Goal: Check status

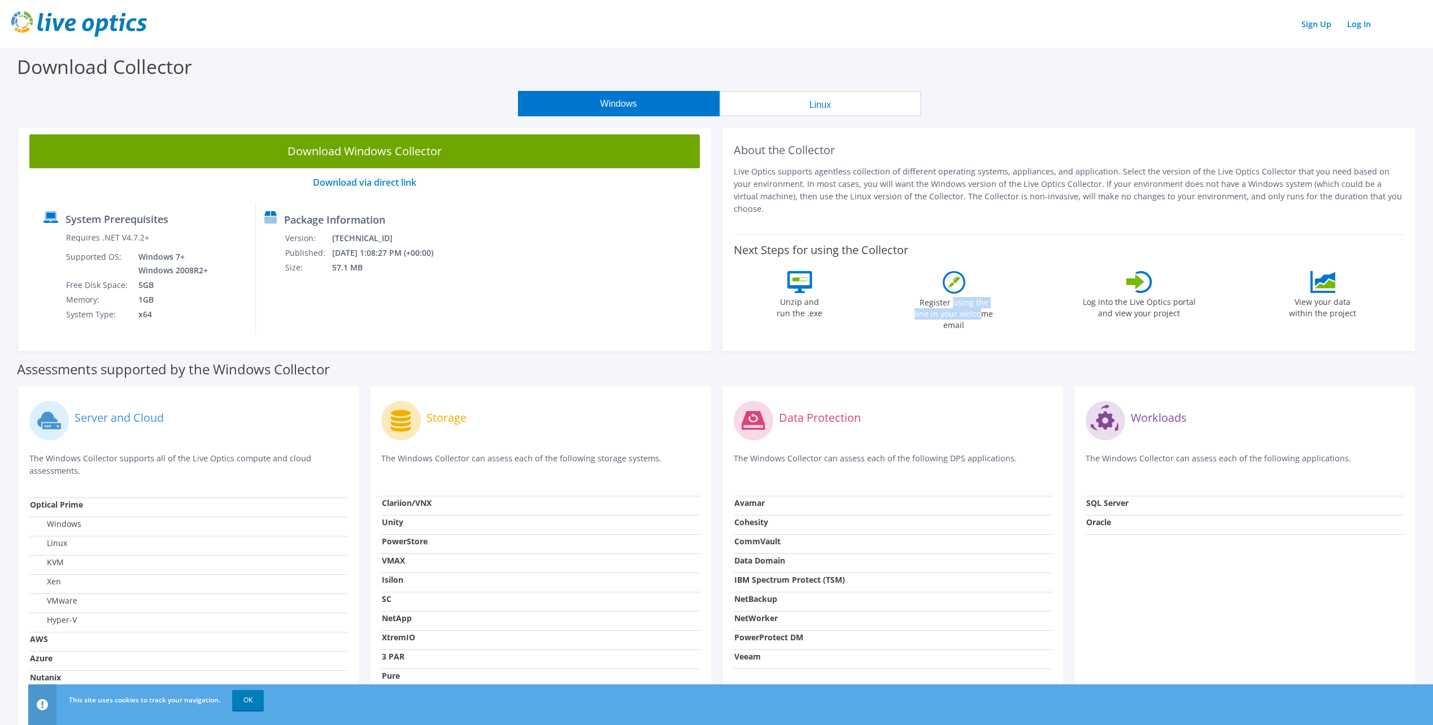
drag, startPoint x: 947, startPoint y: 293, endPoint x: 954, endPoint y: 302, distance: 12.1
click at [954, 302] on label "Register using the line in your welcome email" at bounding box center [954, 312] width 85 height 37
click at [1116, 299] on label "Log into the Live Optics portal and view your project" at bounding box center [1140, 306] width 114 height 26
drag, startPoint x: 1076, startPoint y: 290, endPoint x: 1129, endPoint y: 292, distance: 53.2
click at [1129, 292] on div "Next Steps for using the Collector Unzip and run the .exe Register using the li…" at bounding box center [1069, 285] width 671 height 102
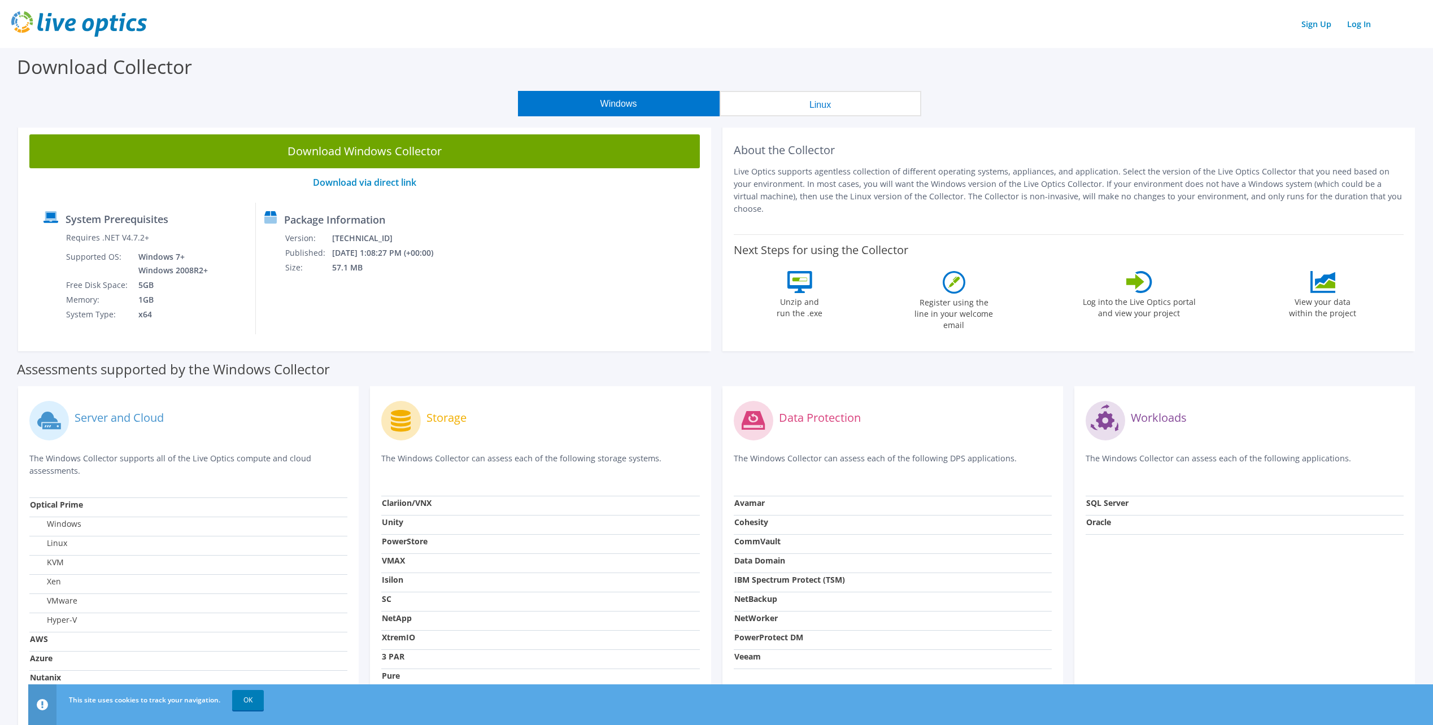
click at [1322, 300] on label "View your data within the project" at bounding box center [1323, 306] width 81 height 26
click at [366, 185] on link "Download via direct link" at bounding box center [364, 182] width 103 height 12
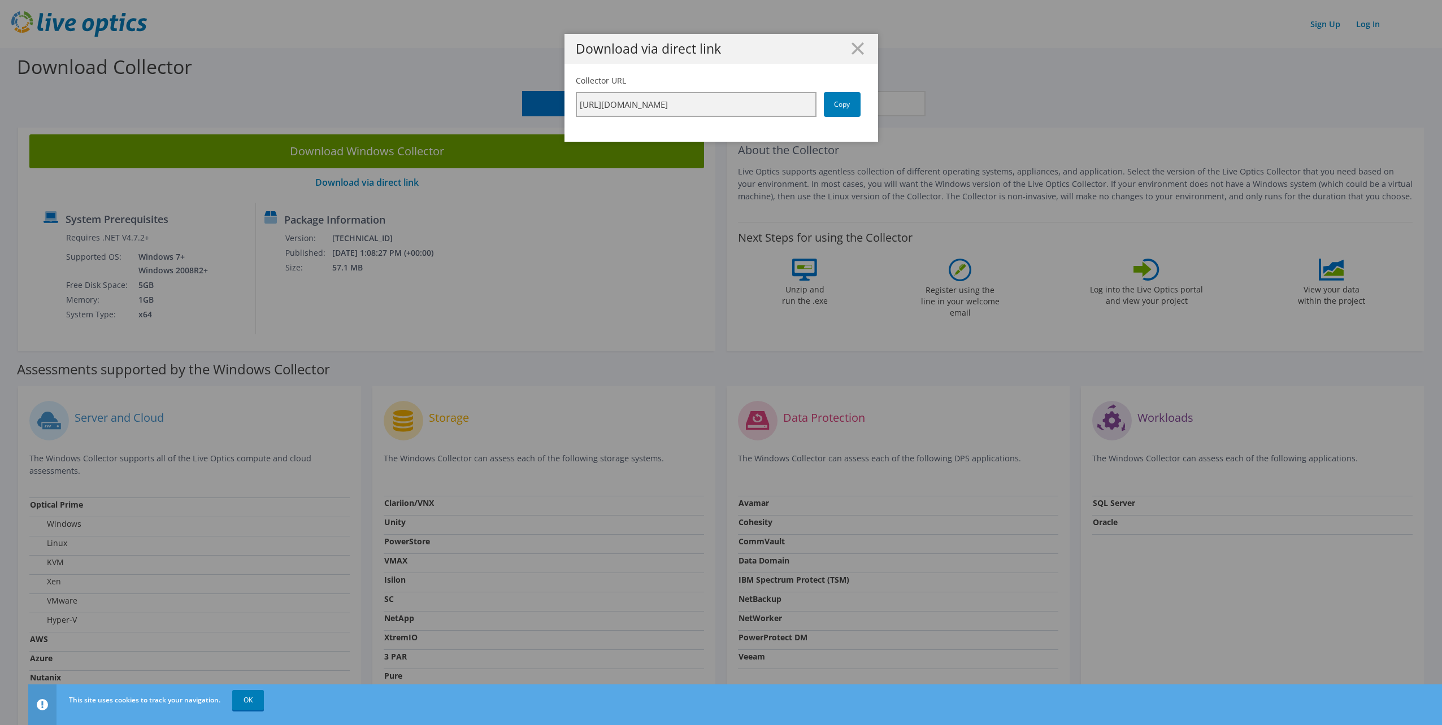
click at [699, 102] on input "https://app.liveoptics.com/collector/direct?request=5033f1d1-f1da-418b-a345-2e1…" at bounding box center [696, 104] width 241 height 25
click at [858, 47] on icon at bounding box center [857, 48] width 12 height 12
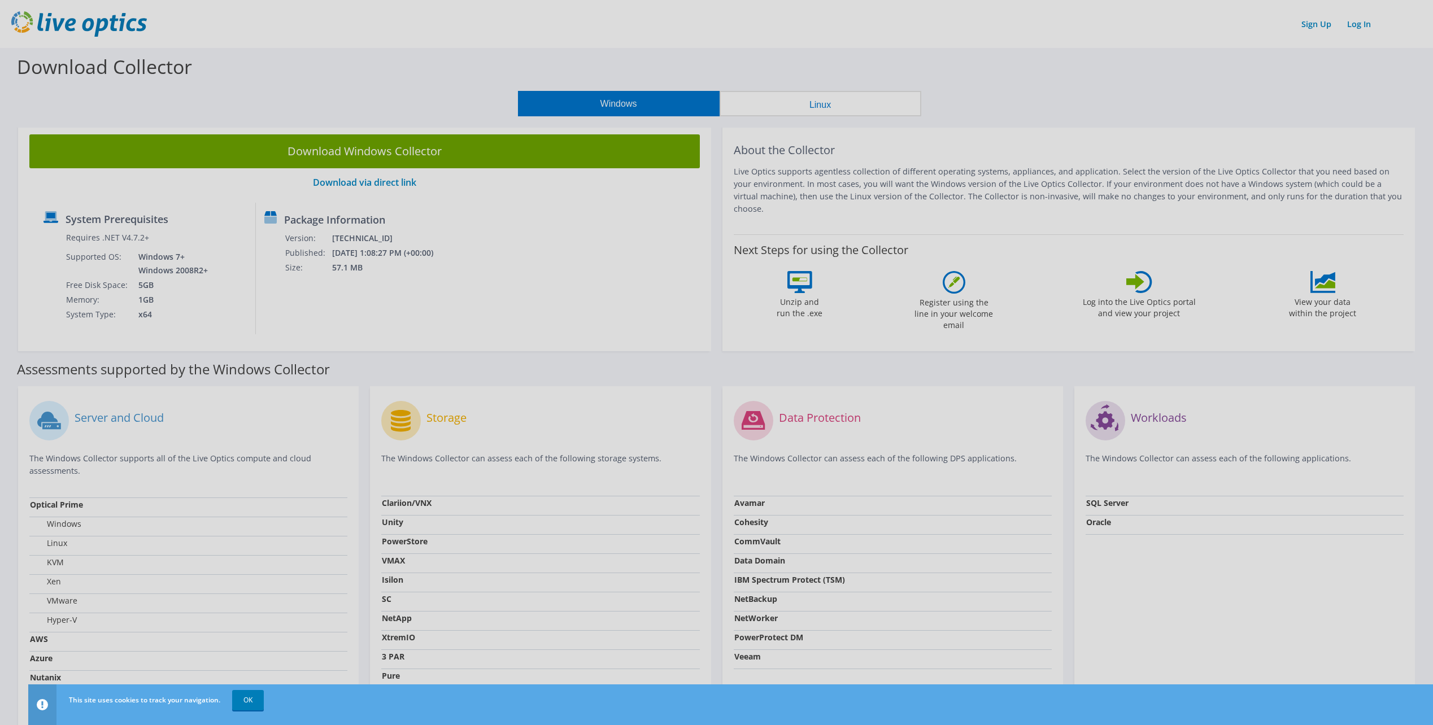
click at [406, 144] on body "Sign Up Log In This site uses cookies to track your navigation. OK Download Col…" at bounding box center [716, 362] width 1433 height 725
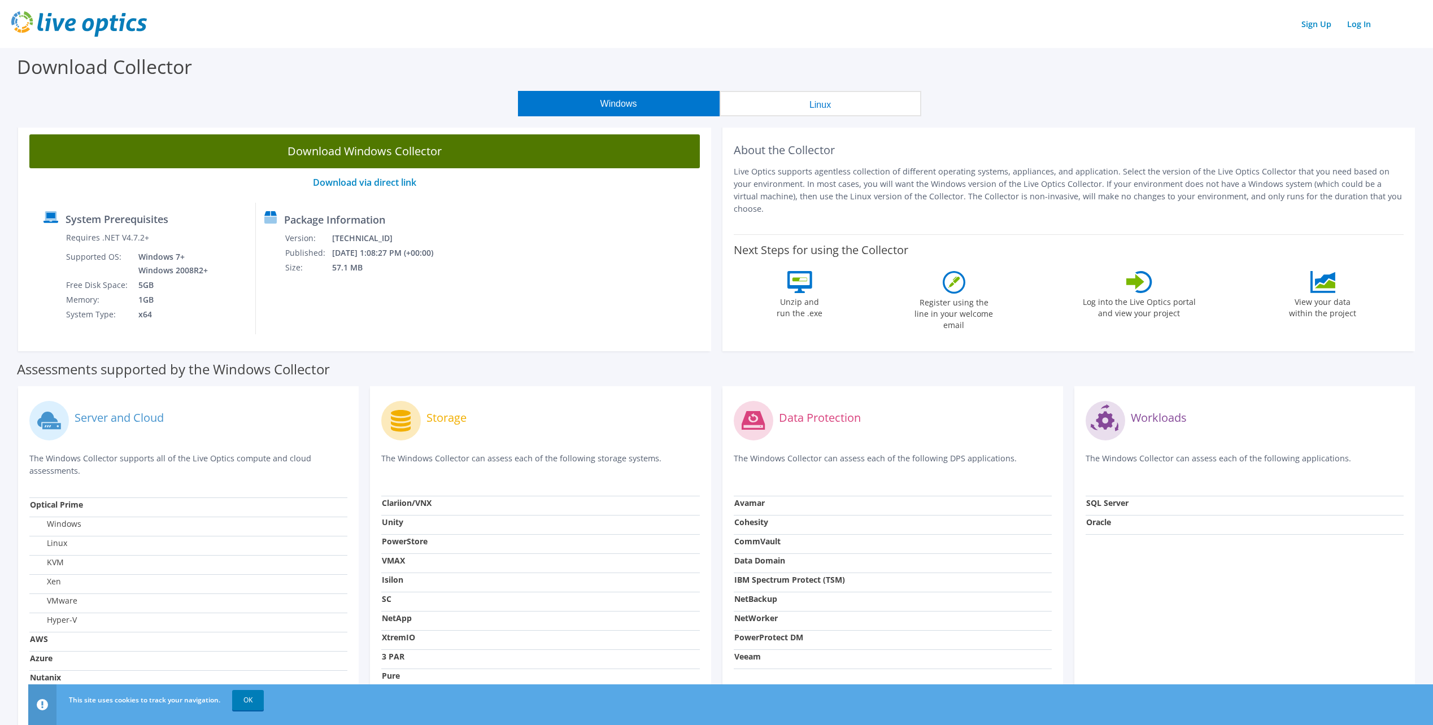
click at [395, 164] on link "Download Windows Collector" at bounding box center [364, 151] width 671 height 34
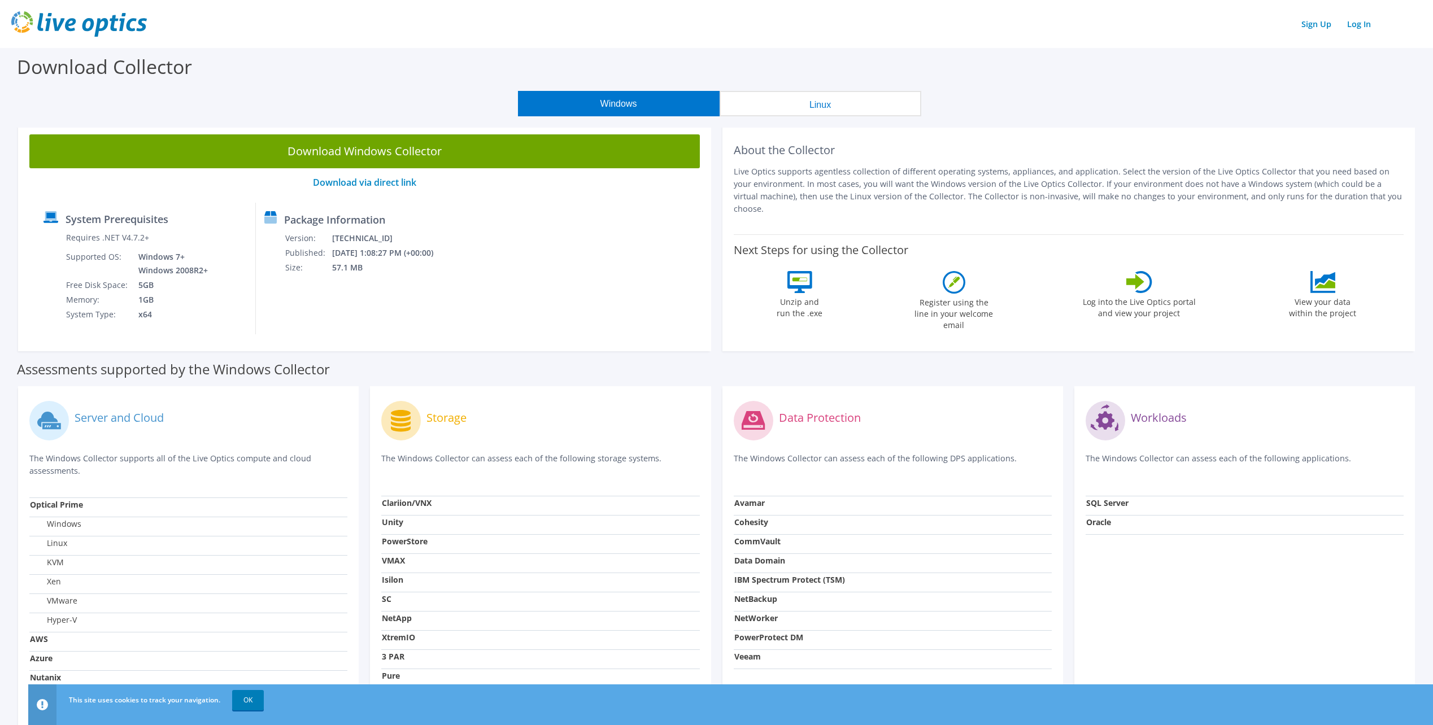
click at [1053, 177] on p "Live Optics supports agentless collection of different operating systems, appli…" at bounding box center [1069, 191] width 671 height 50
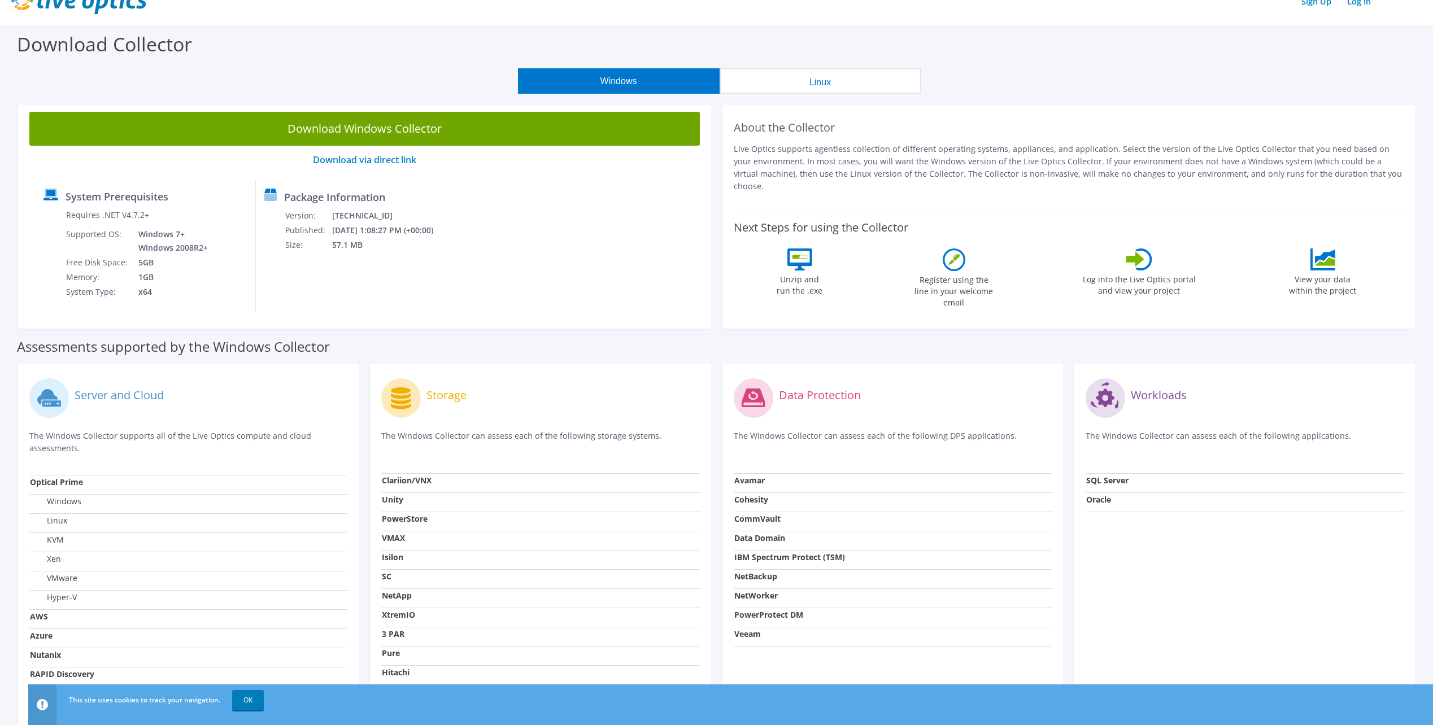
scroll to position [56, 0]
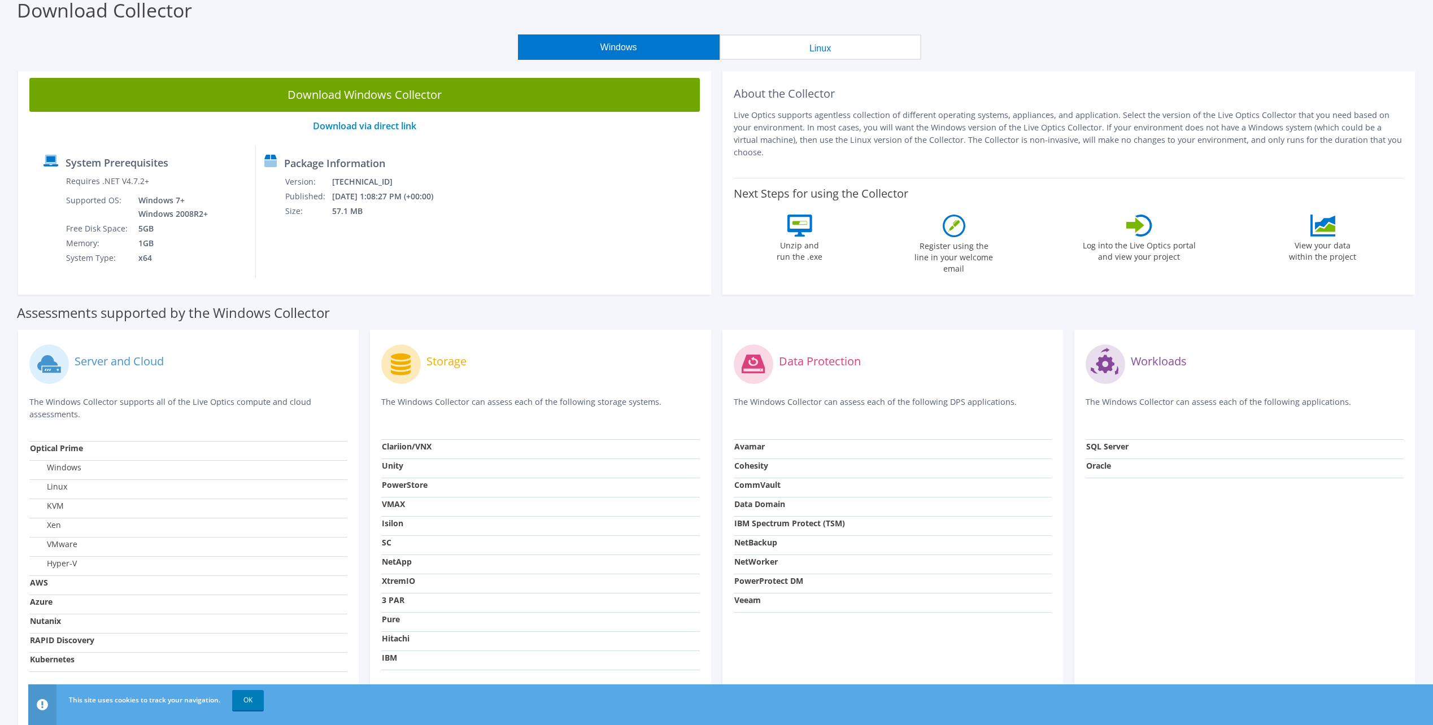
drag, startPoint x: 520, startPoint y: 404, endPoint x: 459, endPoint y: 409, distance: 61.2
click at [493, 407] on p "The Windows Collector can assess each of the following storage systems." at bounding box center [540, 407] width 318 height 23
click at [459, 409] on p "The Windows Collector can assess each of the following storage systems." at bounding box center [540, 407] width 318 height 23
drag, startPoint x: 395, startPoint y: 563, endPoint x: 399, endPoint y: 558, distance: 6.9
click at [399, 558] on strong "NetApp" at bounding box center [397, 562] width 30 height 11
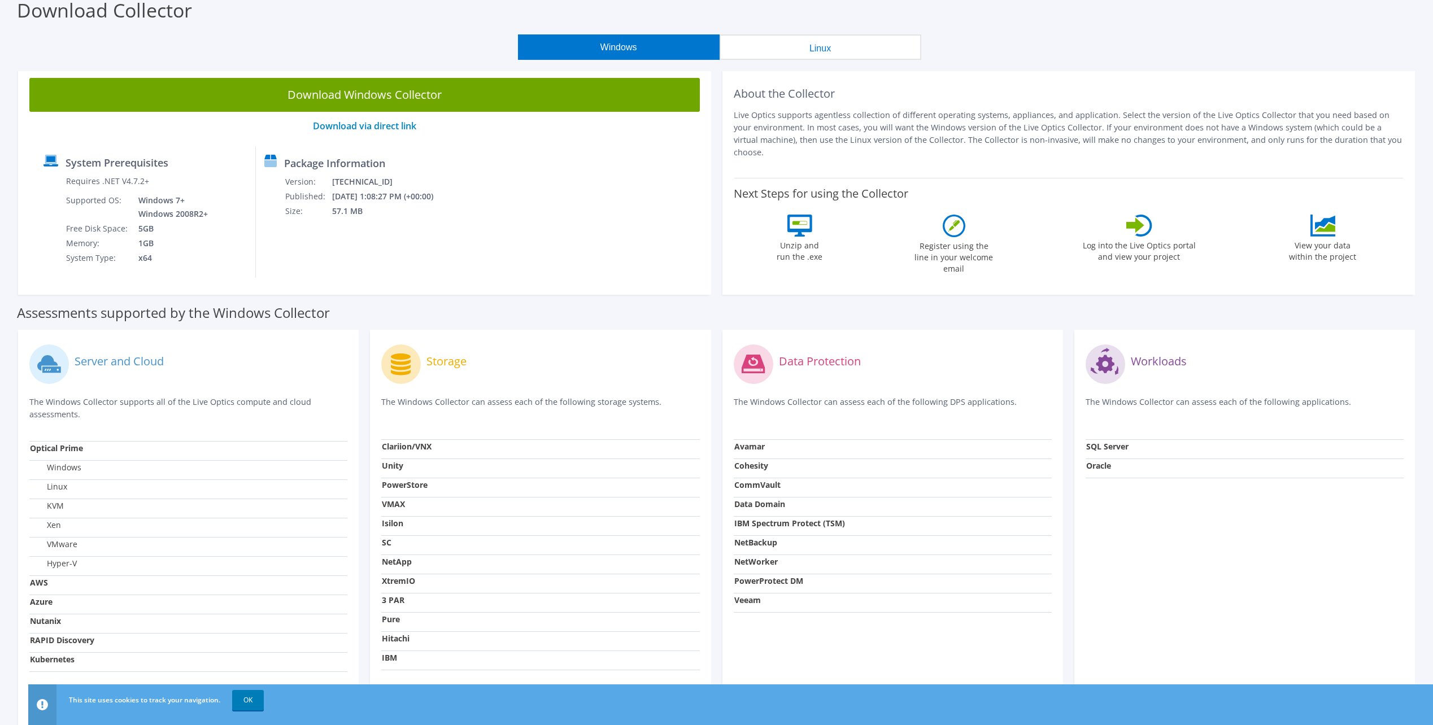
click at [508, 410] on p "The Windows Collector can assess each of the following storage systems." at bounding box center [540, 407] width 318 height 23
drag, startPoint x: 464, startPoint y: 400, endPoint x: 545, endPoint y: 405, distance: 80.9
click at [552, 405] on p "The Windows Collector can assess each of the following storage systems." at bounding box center [540, 407] width 318 height 23
click at [572, 405] on p "The Windows Collector can assess each of the following storage systems." at bounding box center [540, 407] width 318 height 23
click at [1233, 561] on div "Workloads The Windows Collector can assess each of the following applications. …" at bounding box center [1245, 527] width 341 height 395
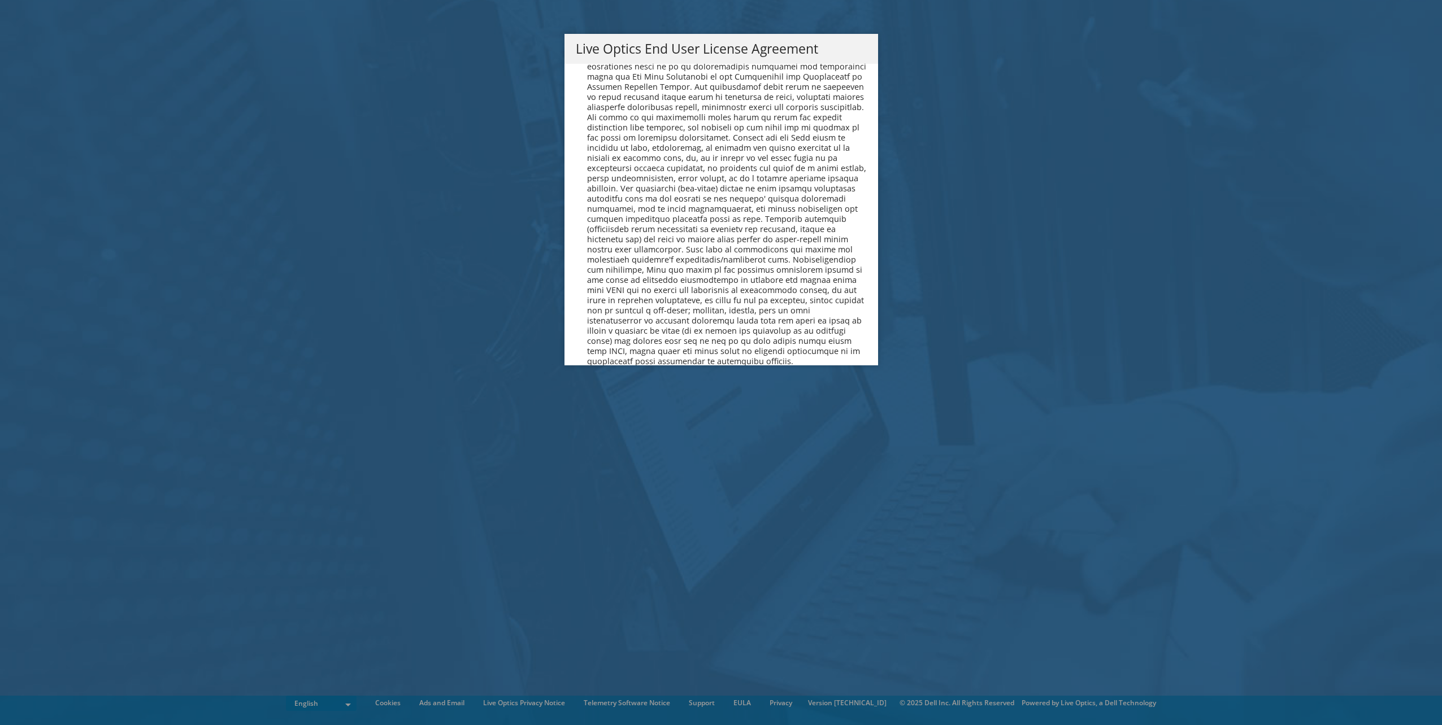
scroll to position [4273, 0]
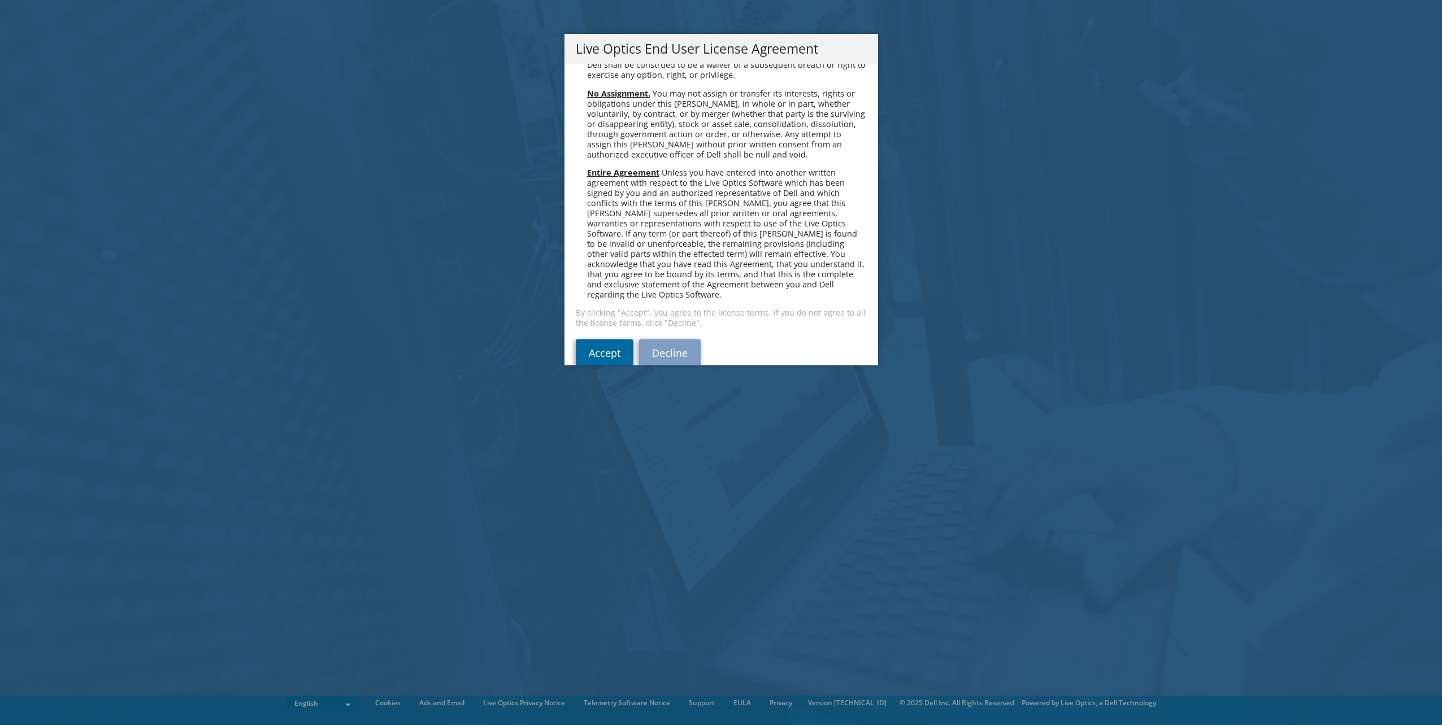
click at [585, 340] on link "Accept" at bounding box center [605, 353] width 58 height 27
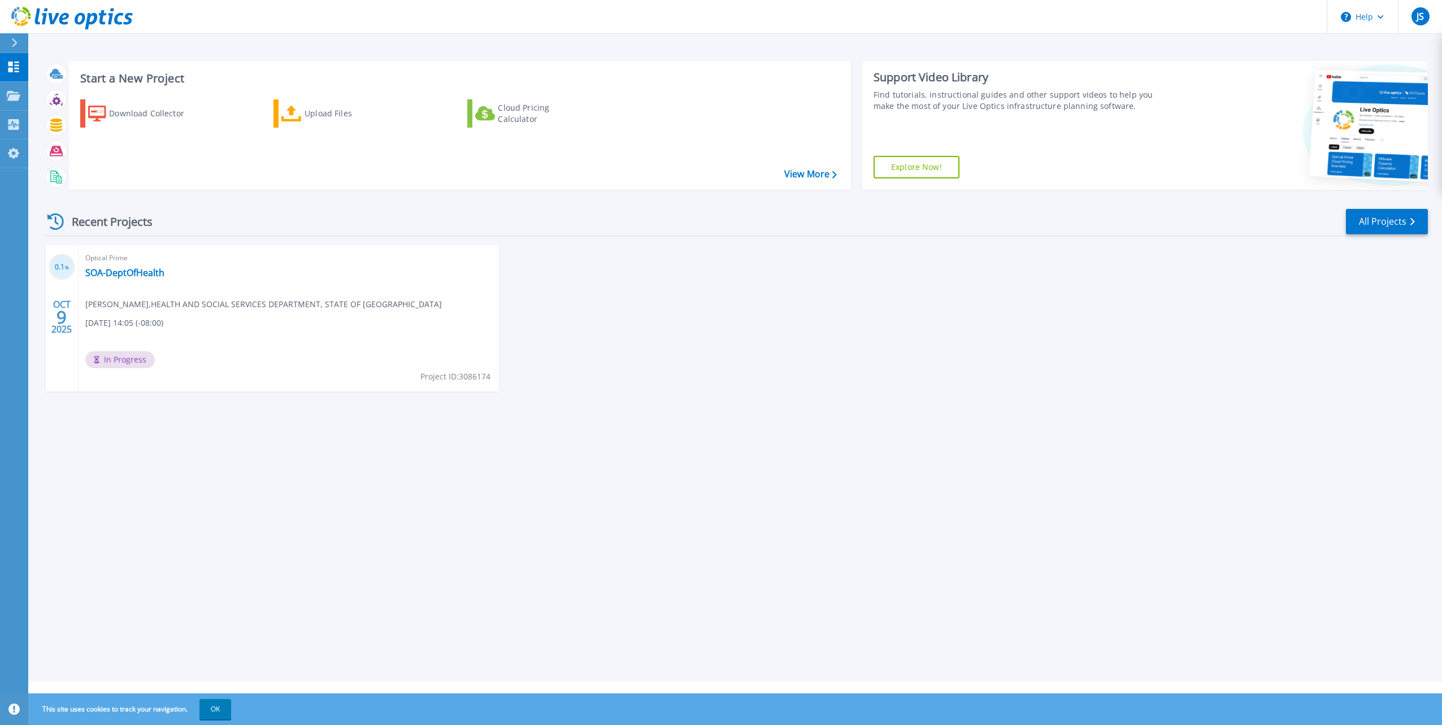
click at [253, 329] on div "Optical Prime SOA-DeptOfHealth Jeremy Stanley , HEALTH AND SOCIAL SERVICES DEPA…" at bounding box center [289, 318] width 420 height 146
click at [147, 276] on link "SOA-DeptOfHealth" at bounding box center [124, 272] width 79 height 11
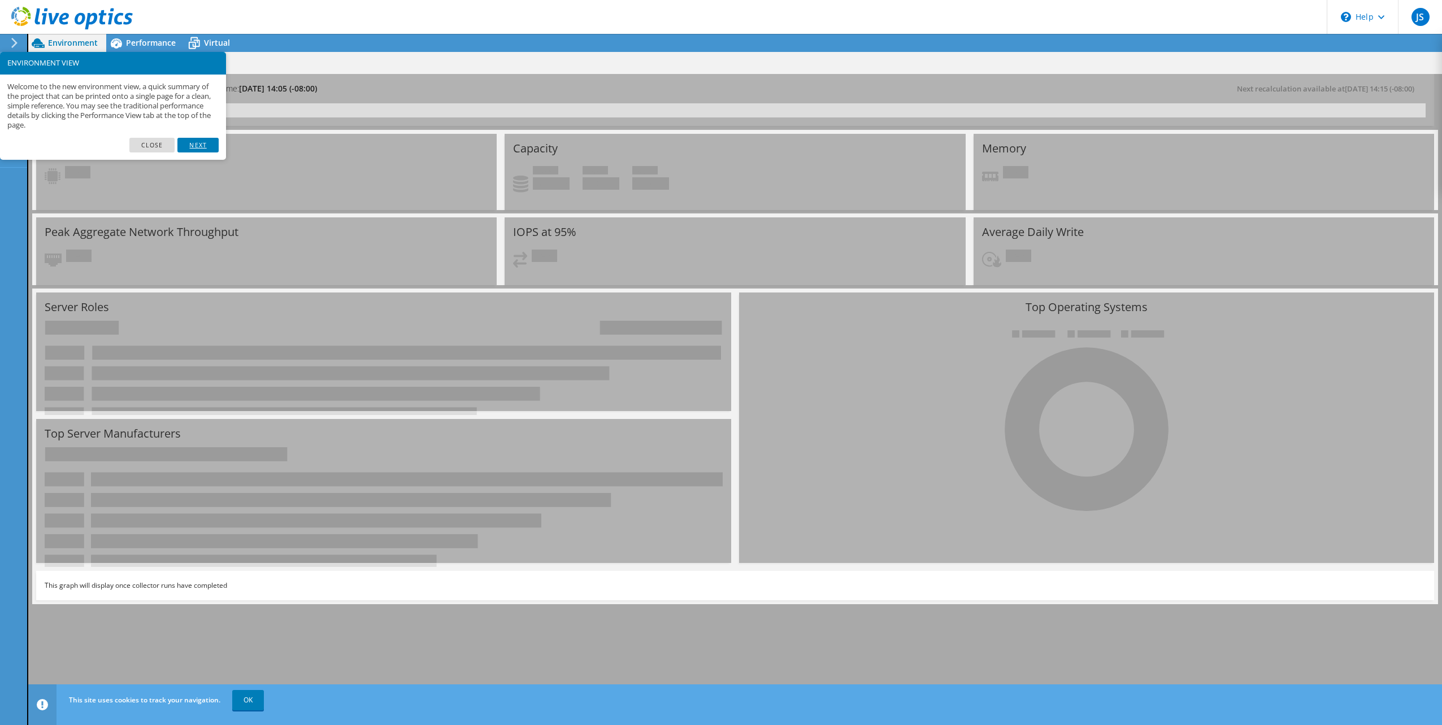
click at [198, 146] on link "Next" at bounding box center [197, 145] width 41 height 15
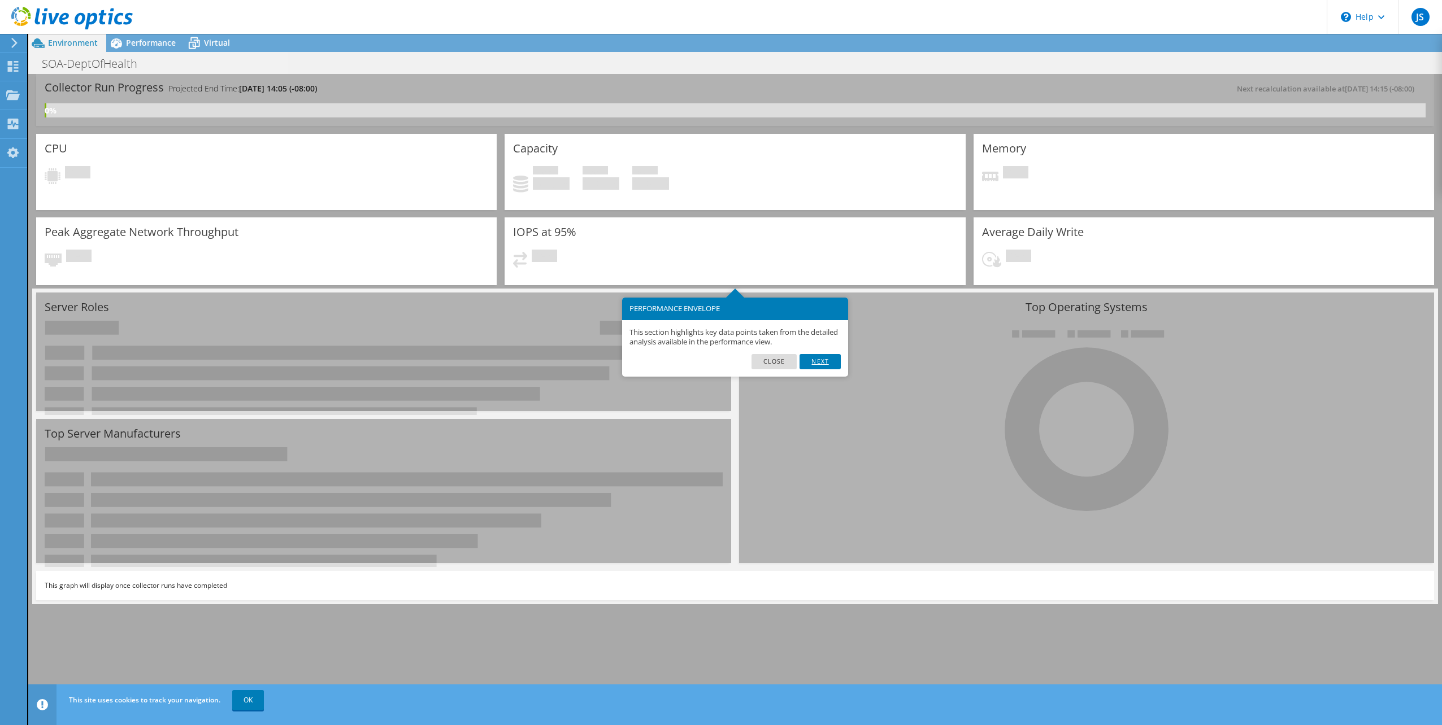
click at [828, 366] on link "Next" at bounding box center [819, 361] width 41 height 15
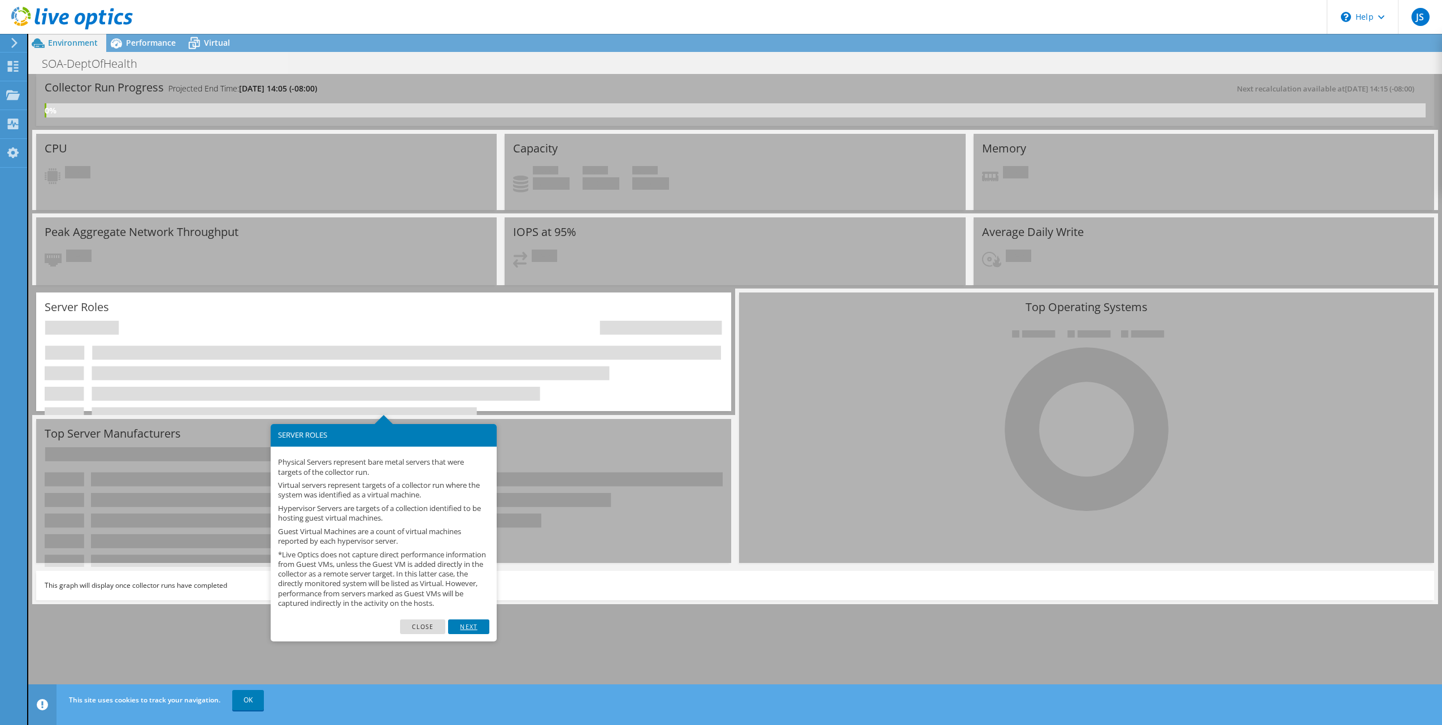
click at [476, 634] on link "Next" at bounding box center [468, 627] width 41 height 15
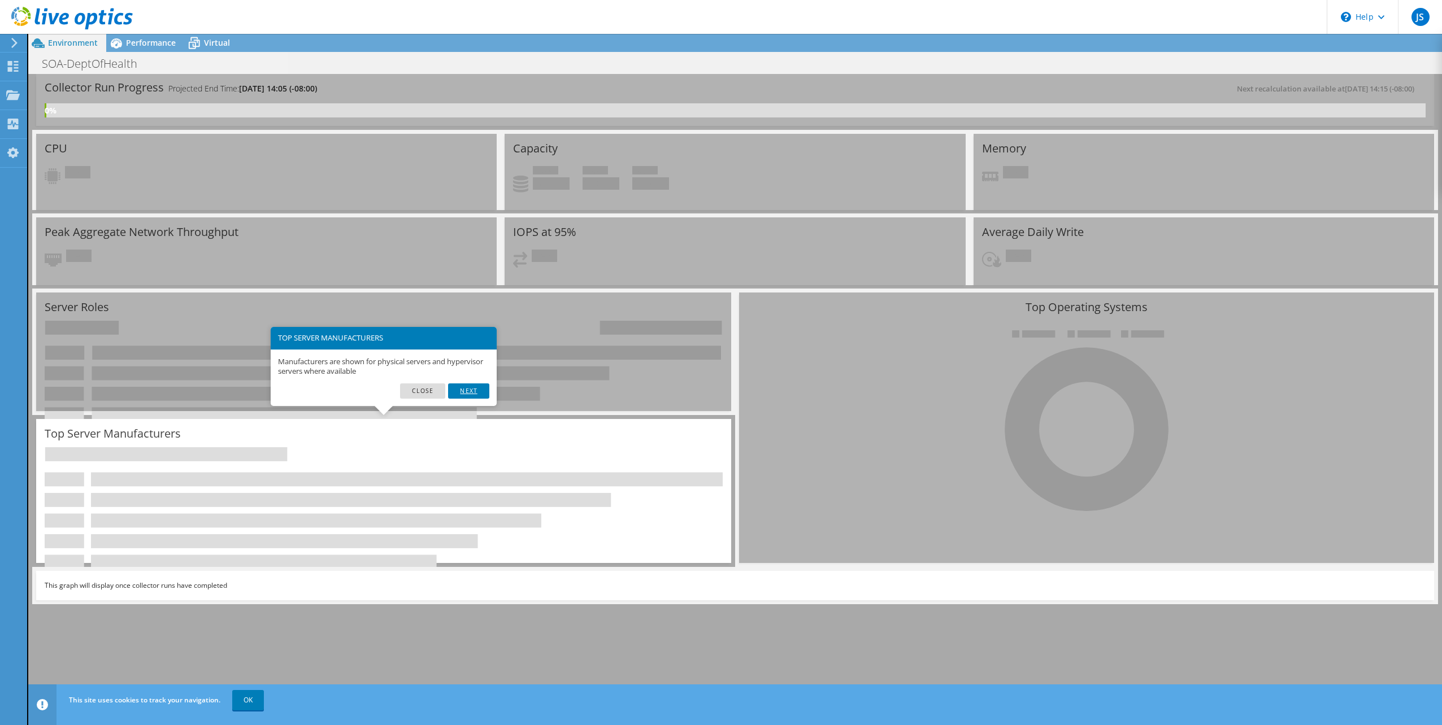
click at [468, 388] on link "Next" at bounding box center [468, 391] width 41 height 15
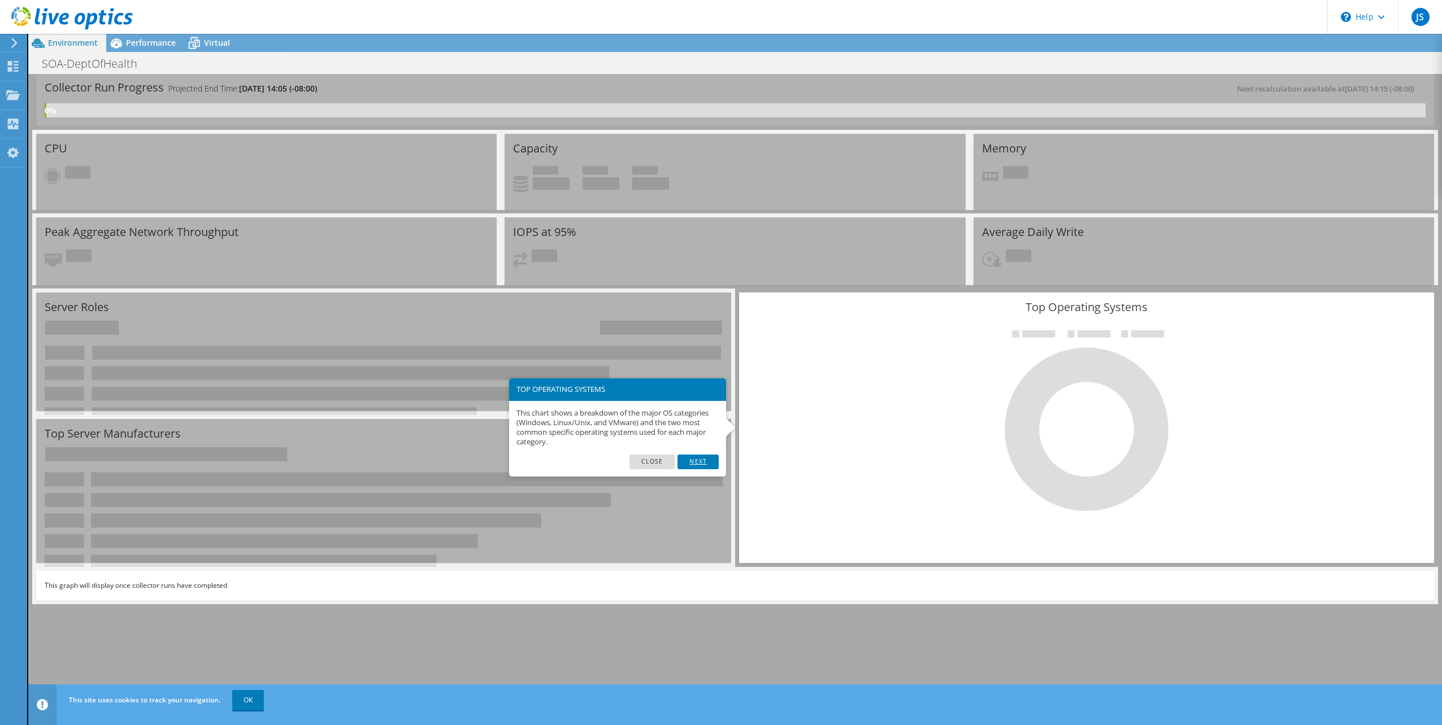
click at [702, 460] on link "Next" at bounding box center [697, 462] width 41 height 15
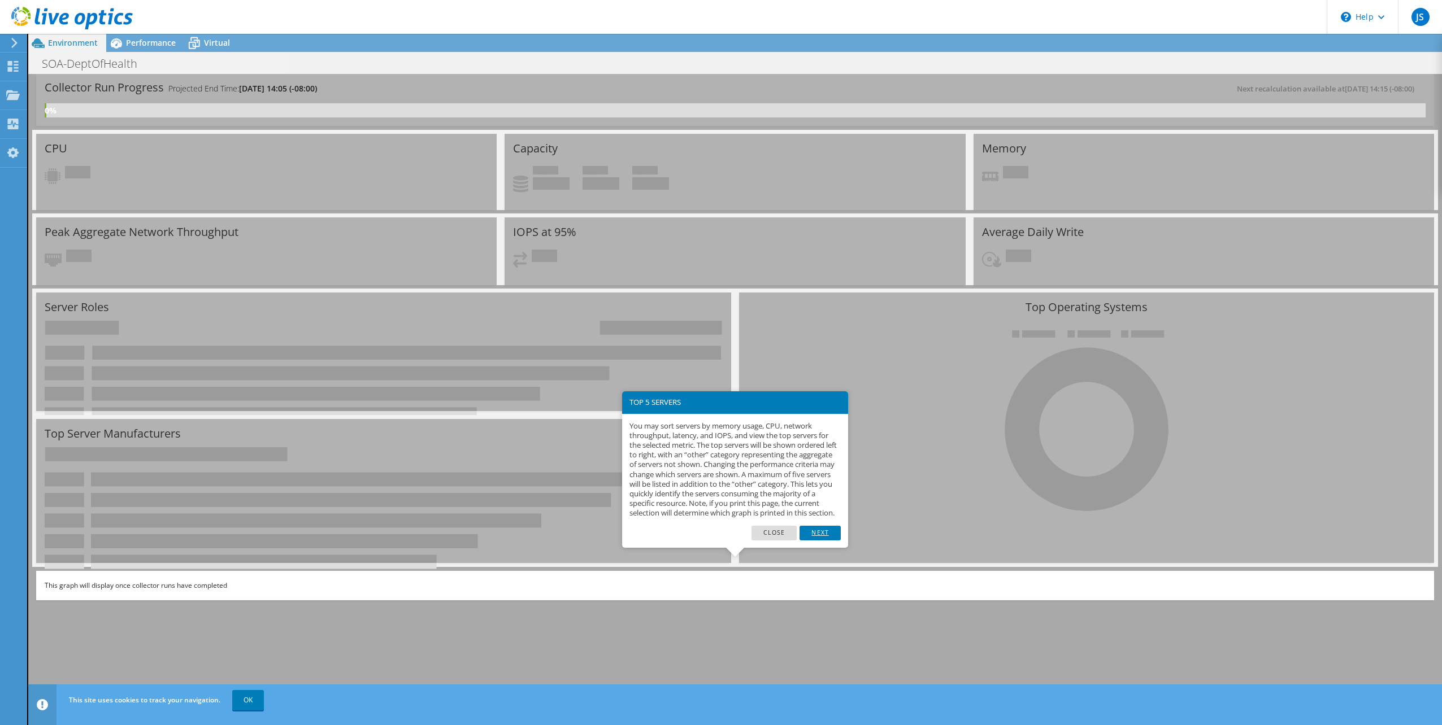
click at [824, 541] on link "Next" at bounding box center [819, 533] width 41 height 15
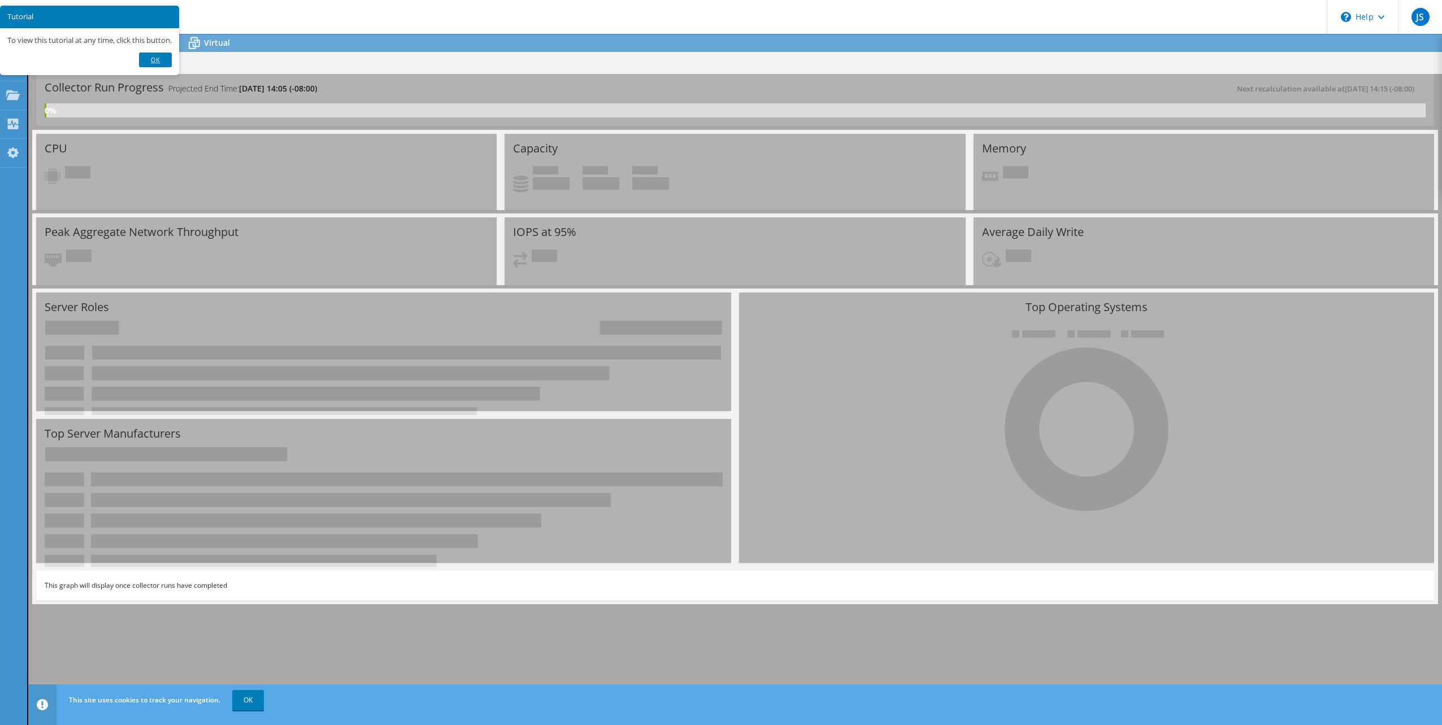
click at [151, 56] on link "Ok" at bounding box center [155, 60] width 33 height 15
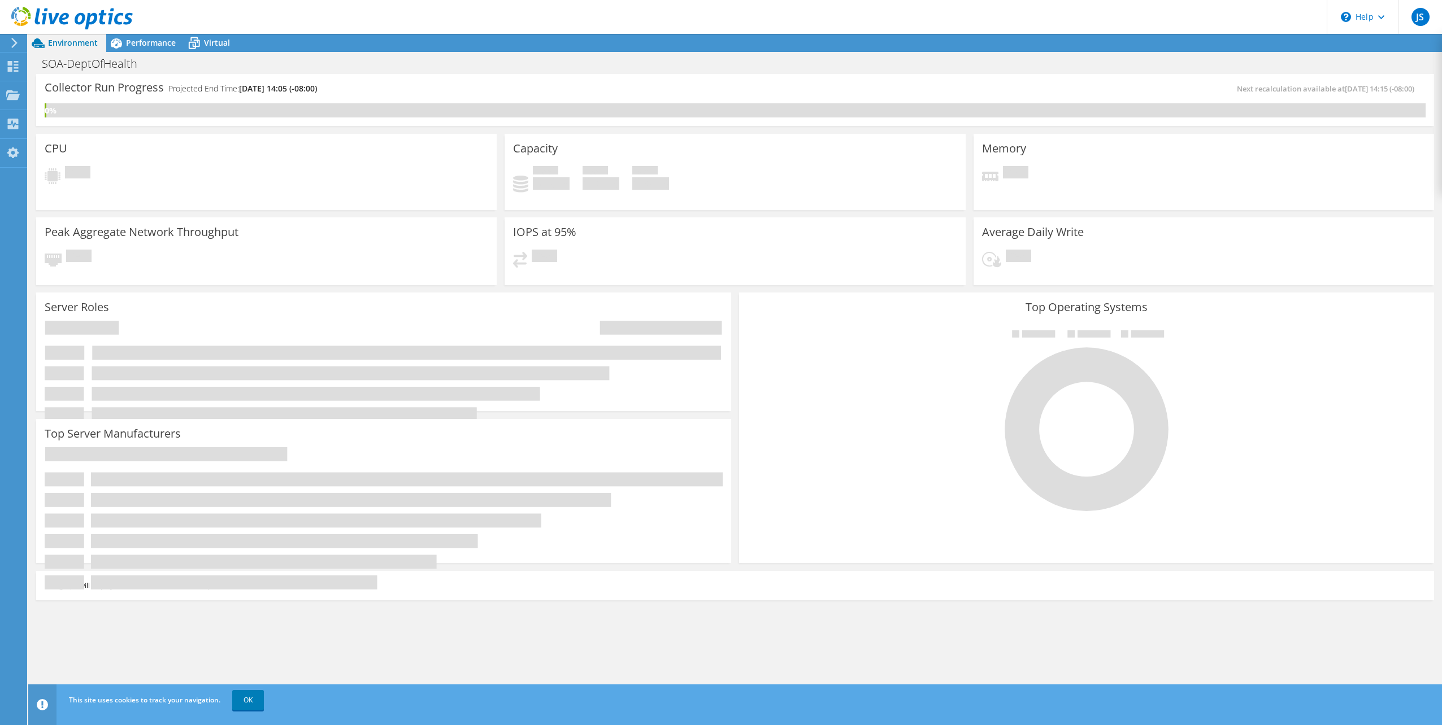
click at [505, 64] on div "SOA-DeptOfHealth Print" at bounding box center [735, 63] width 1414 height 21
click at [251, 699] on link "OK" at bounding box center [248, 700] width 32 height 20
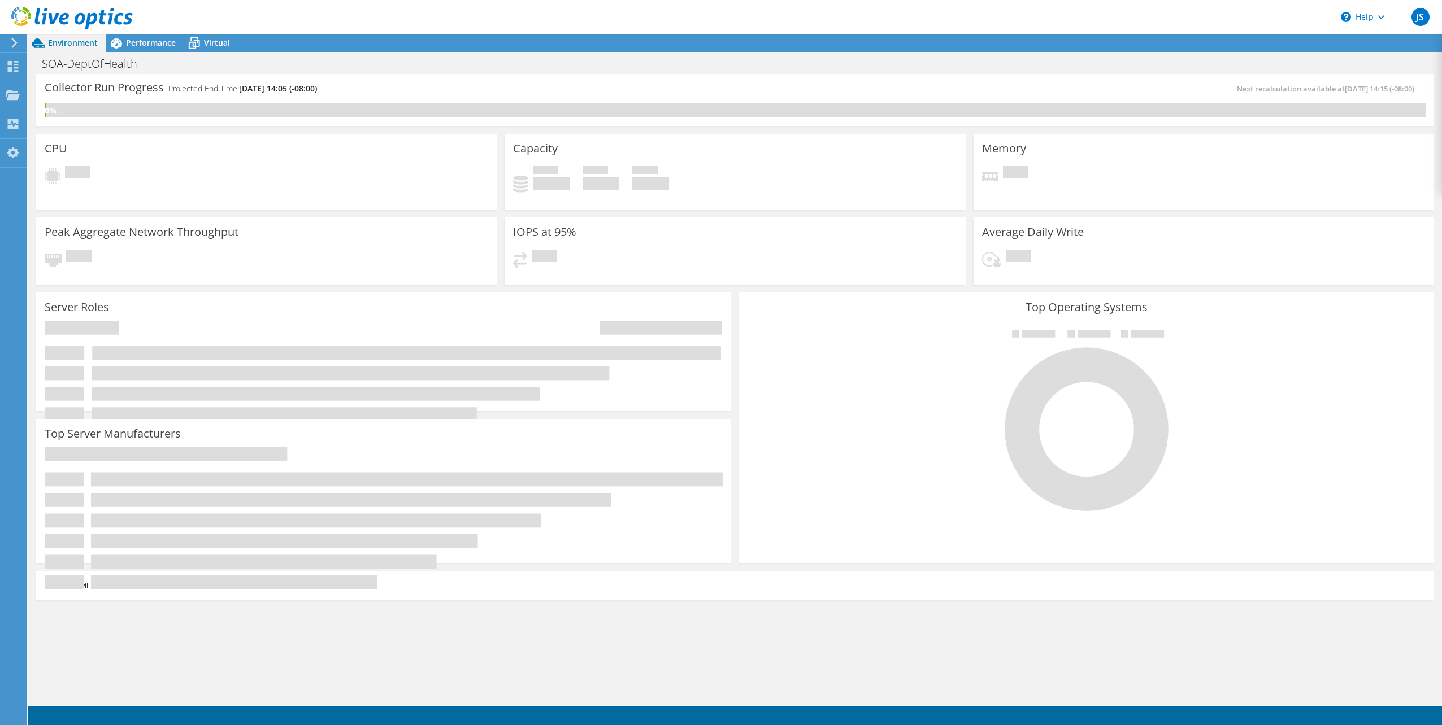
click at [328, 666] on div "Collector Run Progress Projected End Time: 10/11/2025, 14:05 (-08:00) Next reca…" at bounding box center [735, 388] width 1414 height 629
click at [23, 16] on icon at bounding box center [71, 18] width 121 height 23
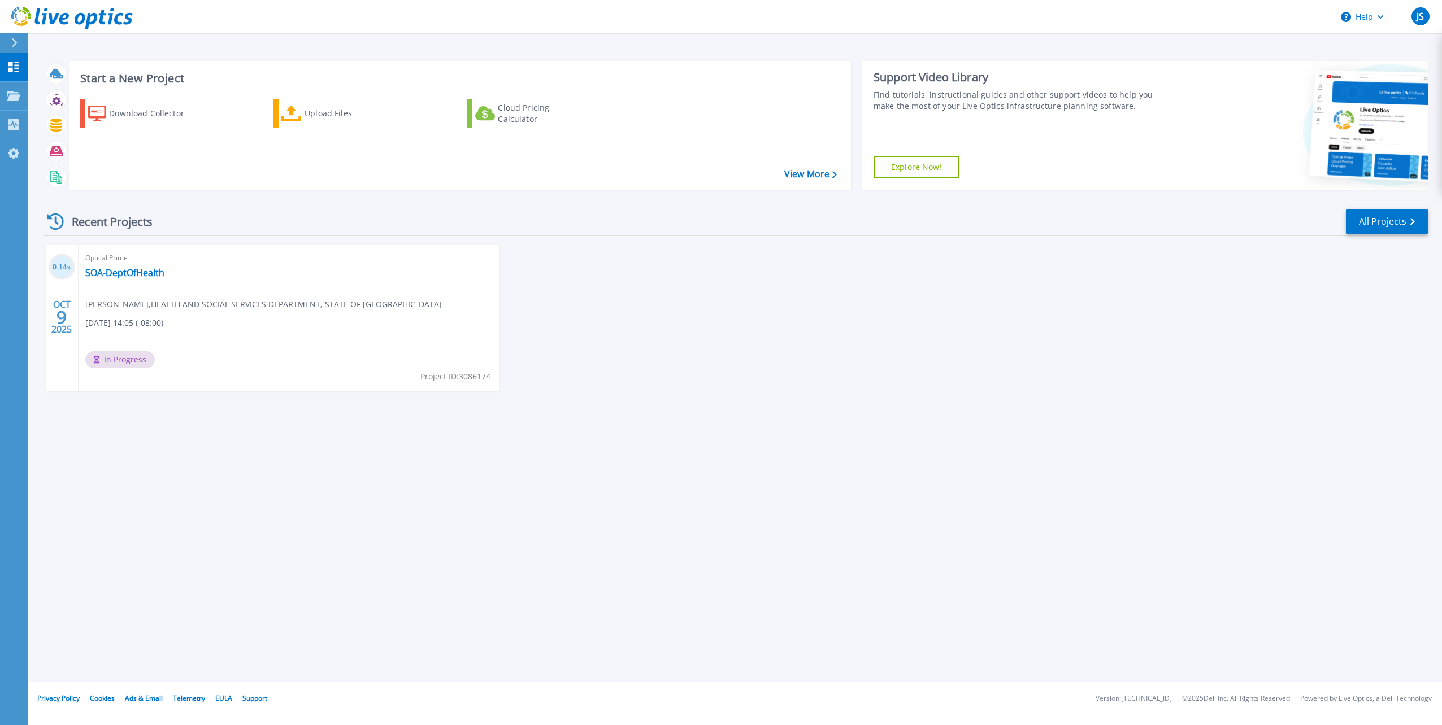
click at [310, 561] on div "Start a New Project Download Collector Upload Files Cloud Pricing Calculator Vi…" at bounding box center [735, 341] width 1414 height 682
click at [358, 529] on div "Start a New Project Download Collector Upload Files Cloud Pricing Calculator Vi…" at bounding box center [735, 341] width 1414 height 682
click at [254, 523] on div "Start a New Project Download Collector Upload Files Cloud Pricing Calculator Vi…" at bounding box center [735, 341] width 1414 height 682
click at [680, 497] on div "Start a New Project Download Collector Upload Files Cloud Pricing Calculator Vi…" at bounding box center [735, 341] width 1414 height 682
drag, startPoint x: 241, startPoint y: 564, endPoint x: 214, endPoint y: 561, distance: 26.7
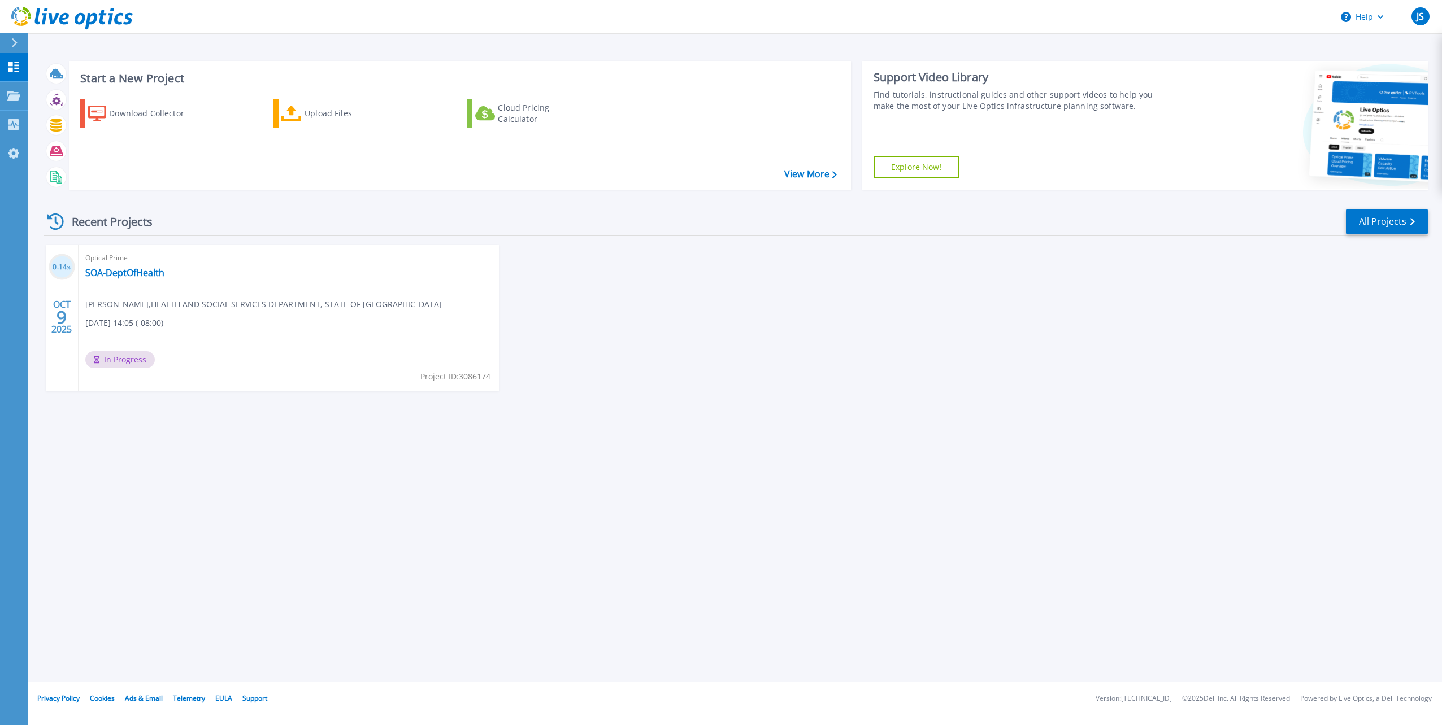
click at [230, 562] on div "Start a New Project Download Collector Upload Files Cloud Pricing Calculator Vi…" at bounding box center [735, 341] width 1414 height 682
click at [134, 272] on link "SOA-DeptOfHealth" at bounding box center [124, 272] width 79 height 11
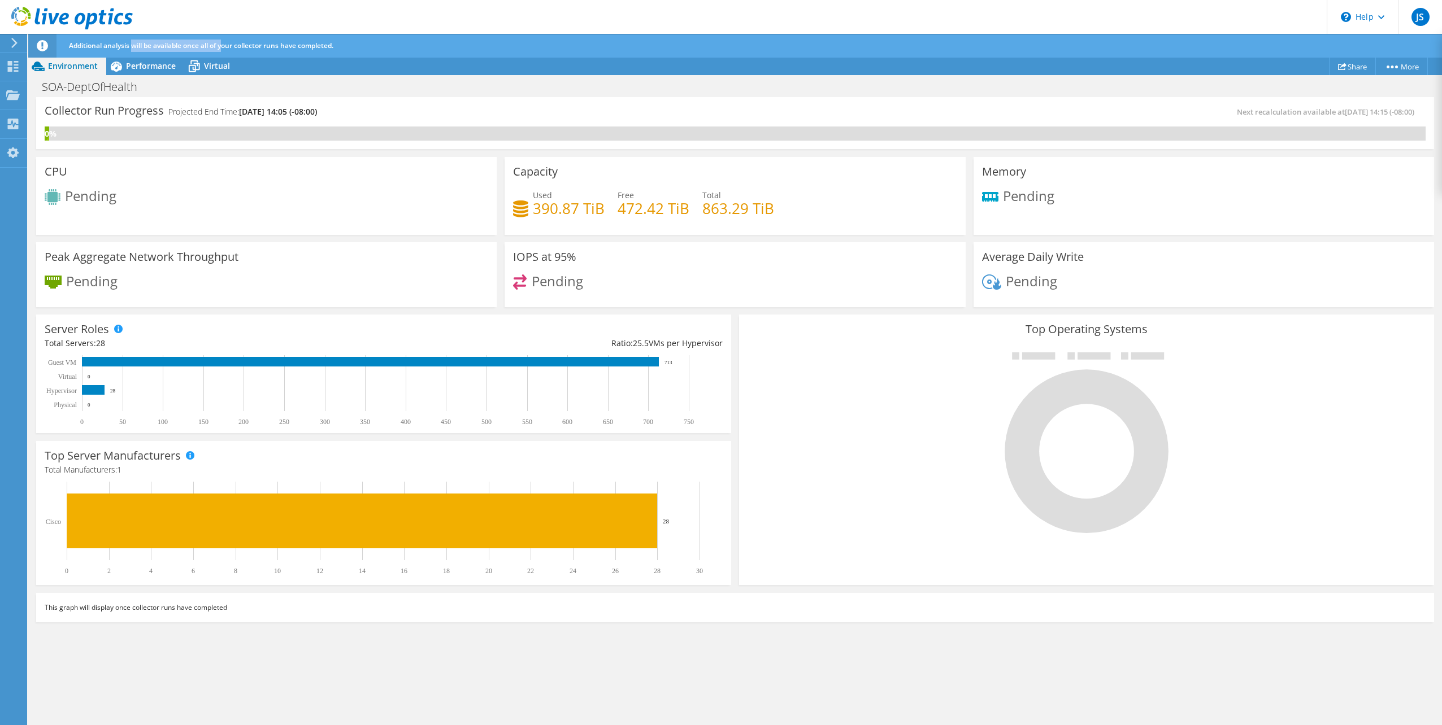
drag, startPoint x: 132, startPoint y: 45, endPoint x: 205, endPoint y: 50, distance: 73.1
click at [201, 51] on div "Additional analysis will be available once all of your collector runs have comp…" at bounding box center [756, 46] width 1380 height 24
click at [323, 42] on span "Additional analysis will be available once all of your collector runs have comp…" at bounding box center [201, 46] width 264 height 10
click at [34, 16] on icon at bounding box center [71, 18] width 121 height 23
